Goal: Task Accomplishment & Management: Manage account settings

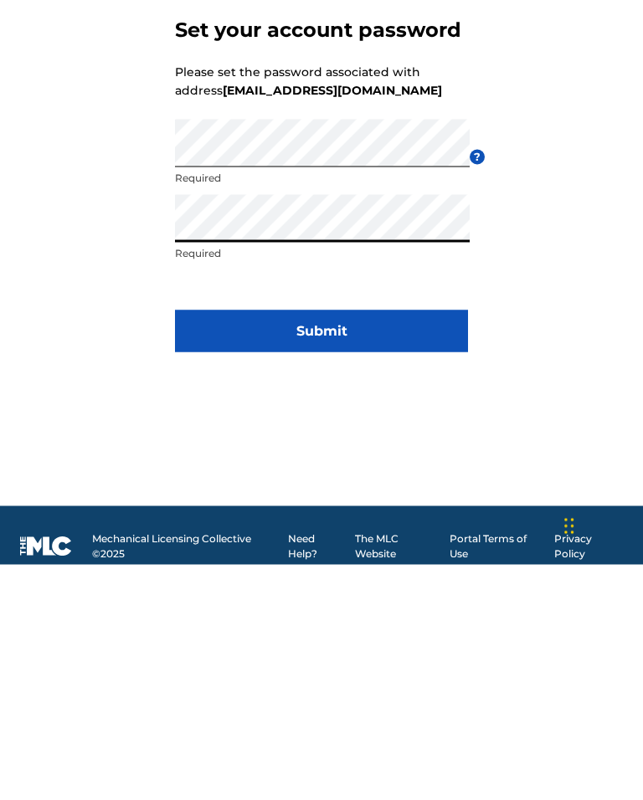
click at [408, 546] on button "Submit" at bounding box center [321, 567] width 293 height 42
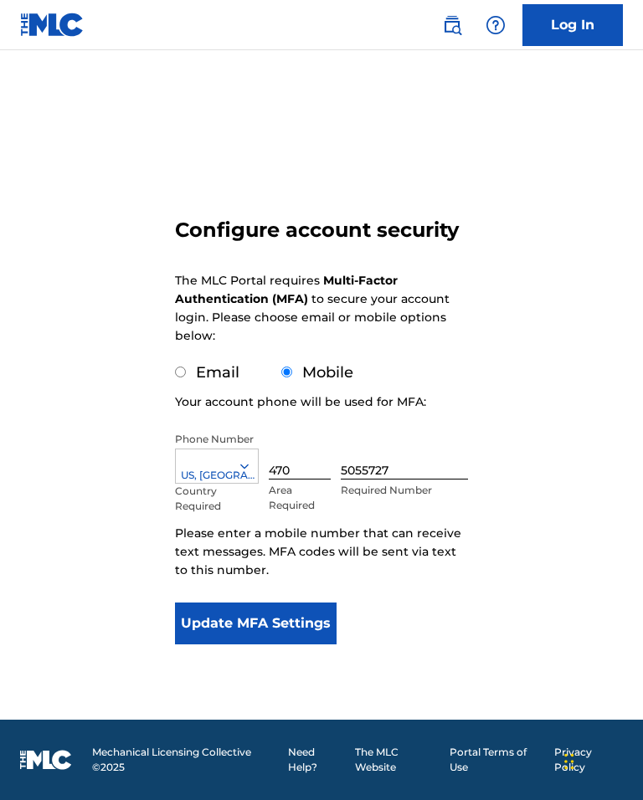
click at [186, 377] on input "Email" at bounding box center [180, 372] width 11 height 11
radio input "true"
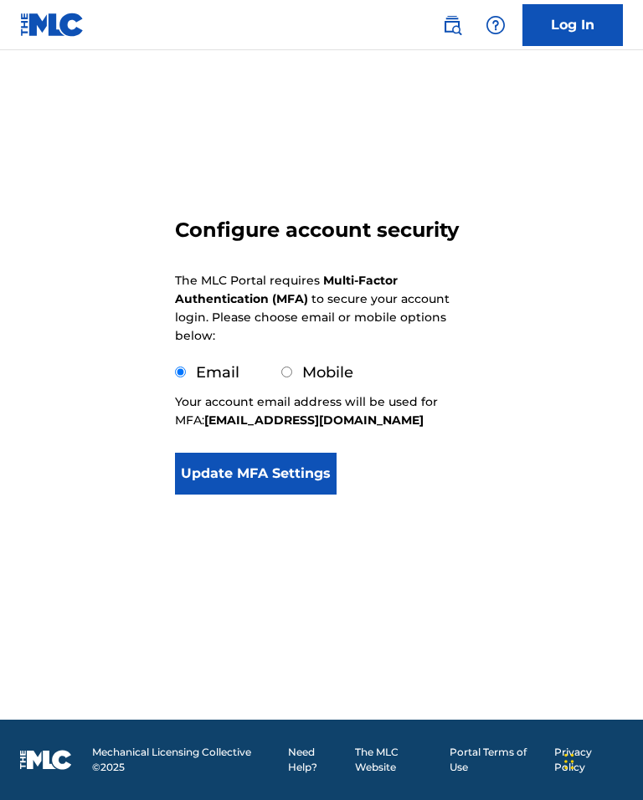
click at [295, 495] on button "Update MFA Settings" at bounding box center [256, 474] width 162 height 42
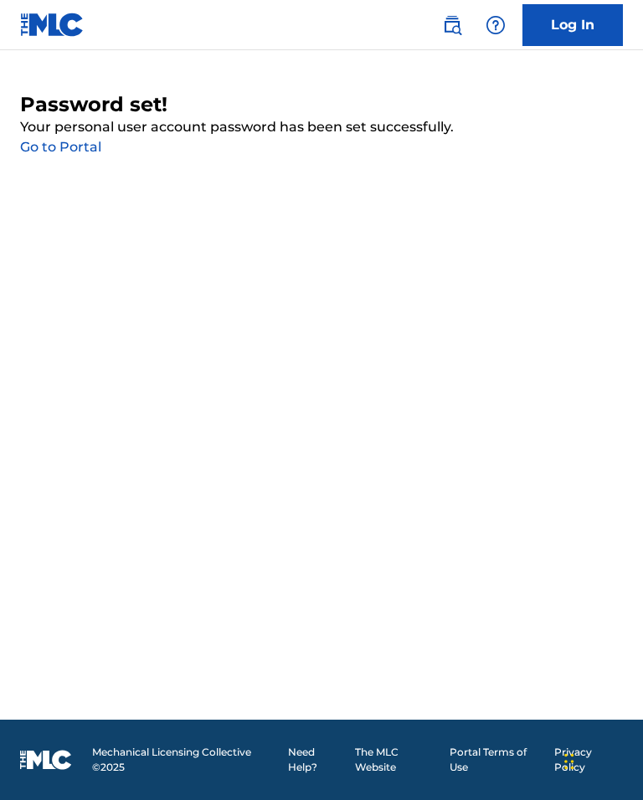
click at [69, 150] on link "Go to Portal" at bounding box center [60, 147] width 81 height 16
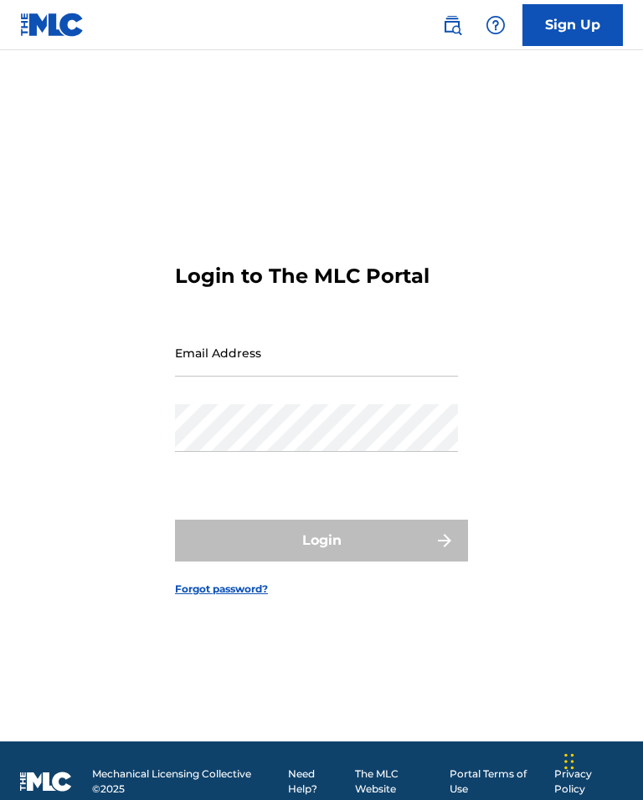
click at [310, 346] on input "Email Address" at bounding box center [316, 353] width 283 height 48
click at [336, 375] on input "Email Address" at bounding box center [316, 353] width 283 height 48
type input "I"
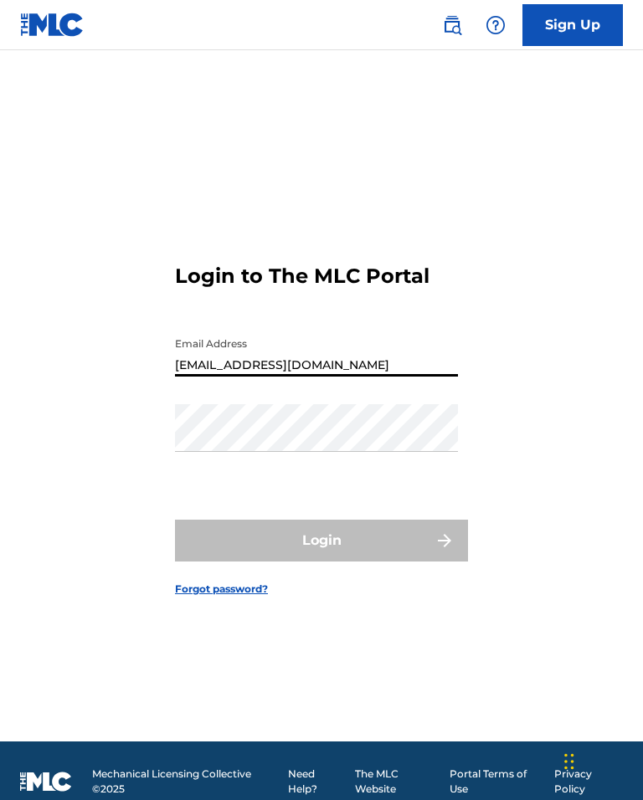
type input "[EMAIL_ADDRESS][DOMAIN_NAME]"
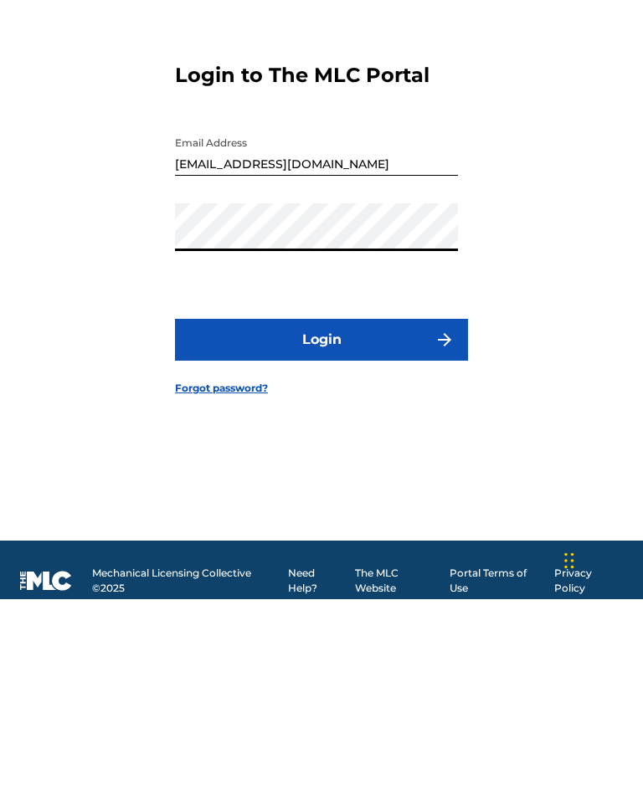
click at [391, 520] on button "Login" at bounding box center [321, 541] width 293 height 42
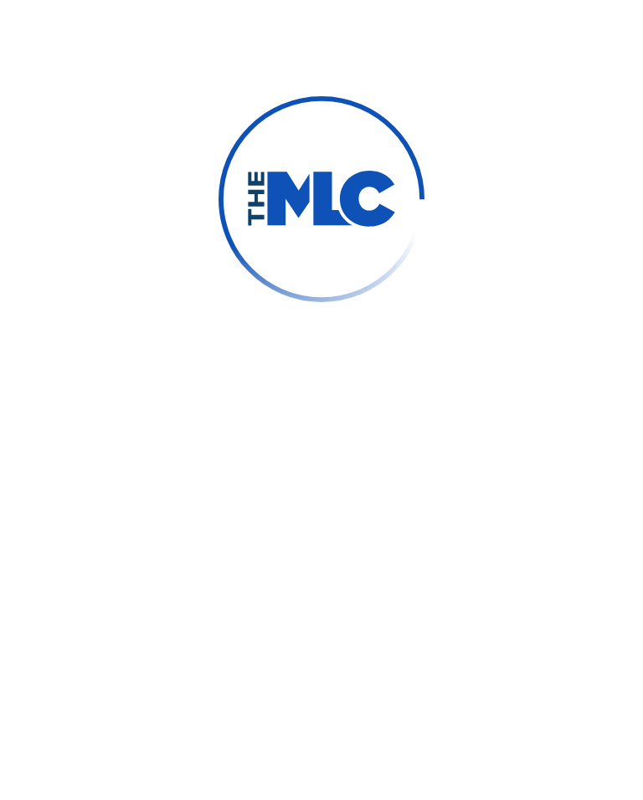
scroll to position [22, 0]
